Goal: Information Seeking & Learning: Learn about a topic

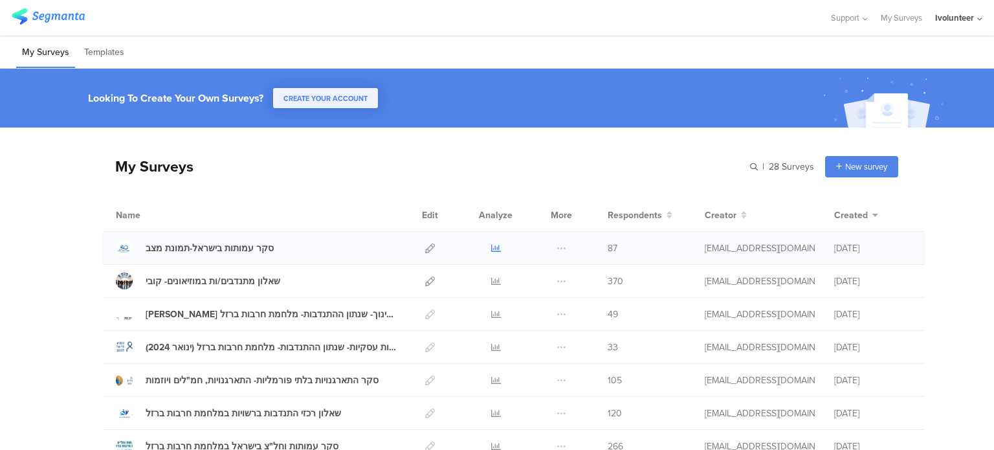
click at [492, 245] on icon at bounding box center [496, 248] width 10 height 10
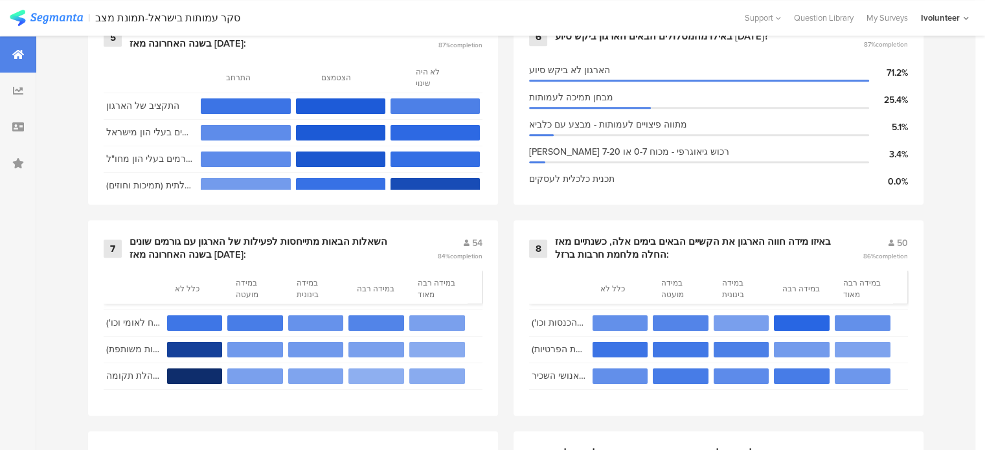
scroll to position [1101, 0]
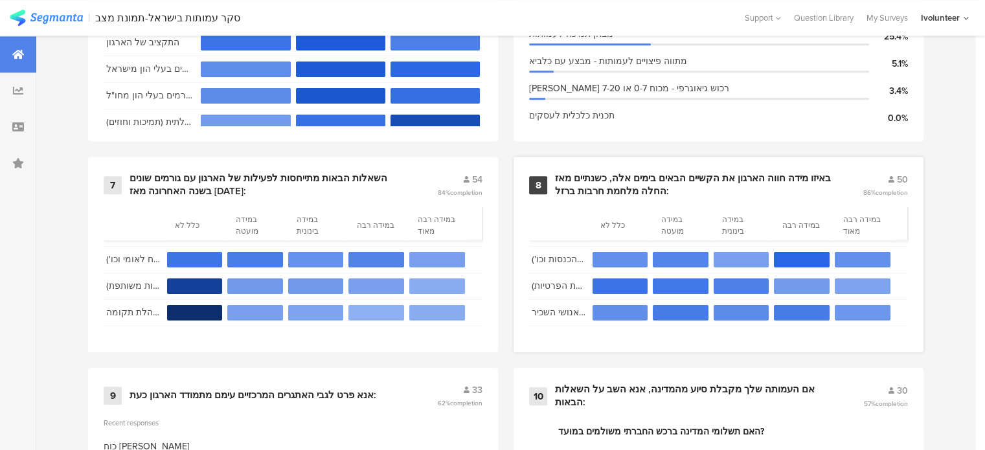
click at [783, 176] on div "באיזו מידה חווה הארגון את הקשיים הבאים בימים אלה, כשנתיים מאז החלה מלחמת חרבות …" at bounding box center [693, 184] width 276 height 25
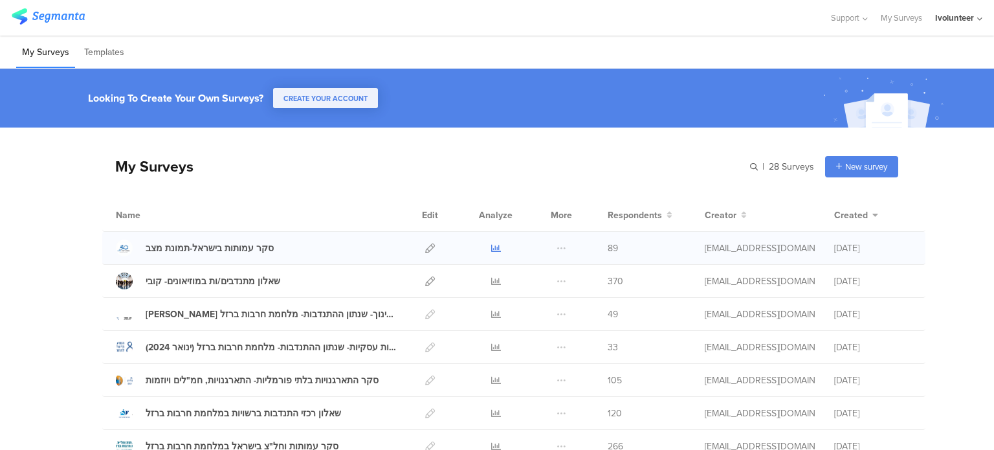
click at [491, 250] on icon at bounding box center [496, 248] width 10 height 10
